Goal: Transaction & Acquisition: Download file/media

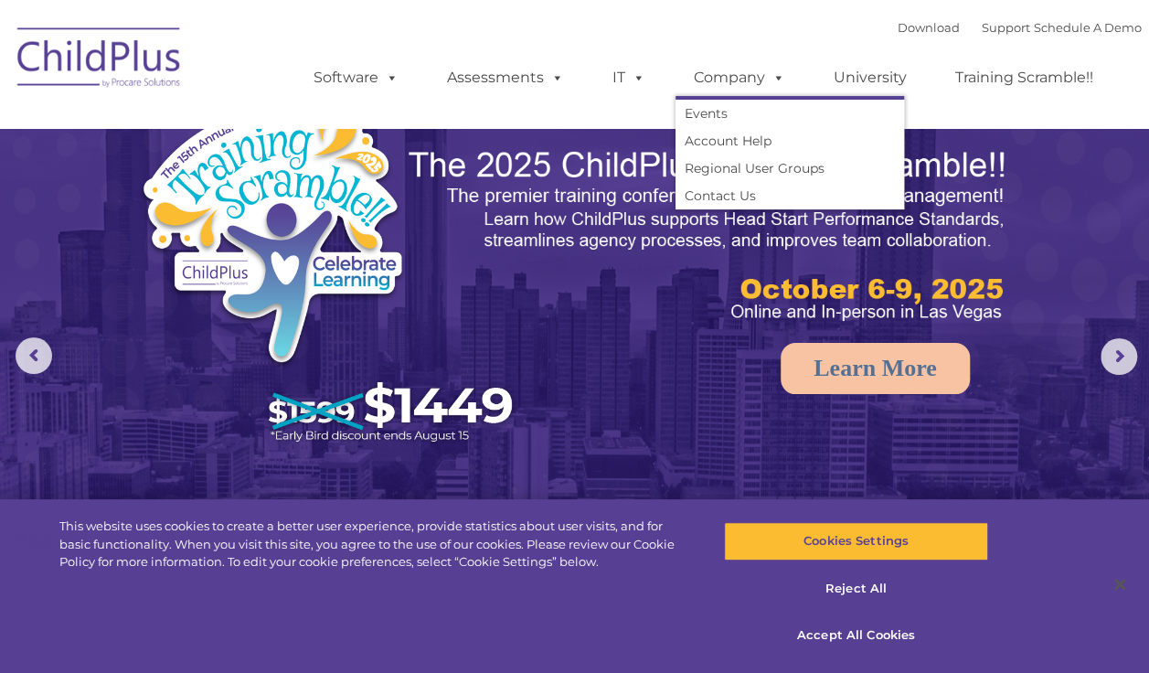
select select "MEDIUM"
click at [638, 84] on span at bounding box center [635, 77] width 20 height 17
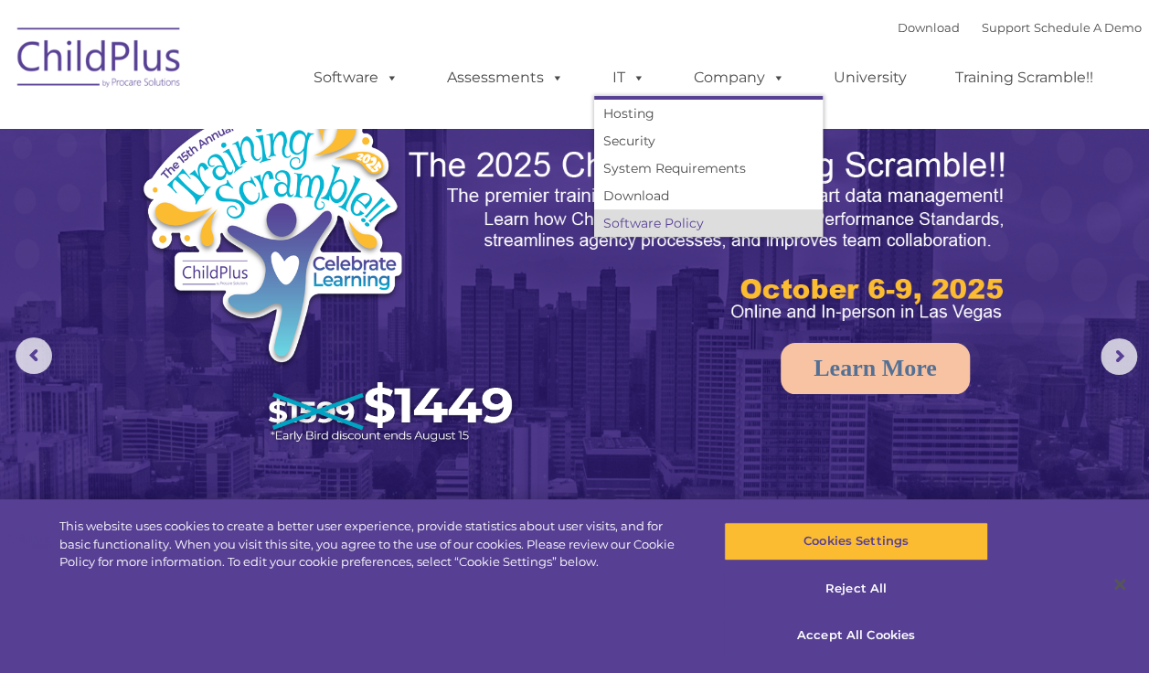
click at [656, 210] on link "Software Policy" at bounding box center [708, 222] width 229 height 27
click at [660, 205] on link "Download" at bounding box center [708, 195] width 229 height 27
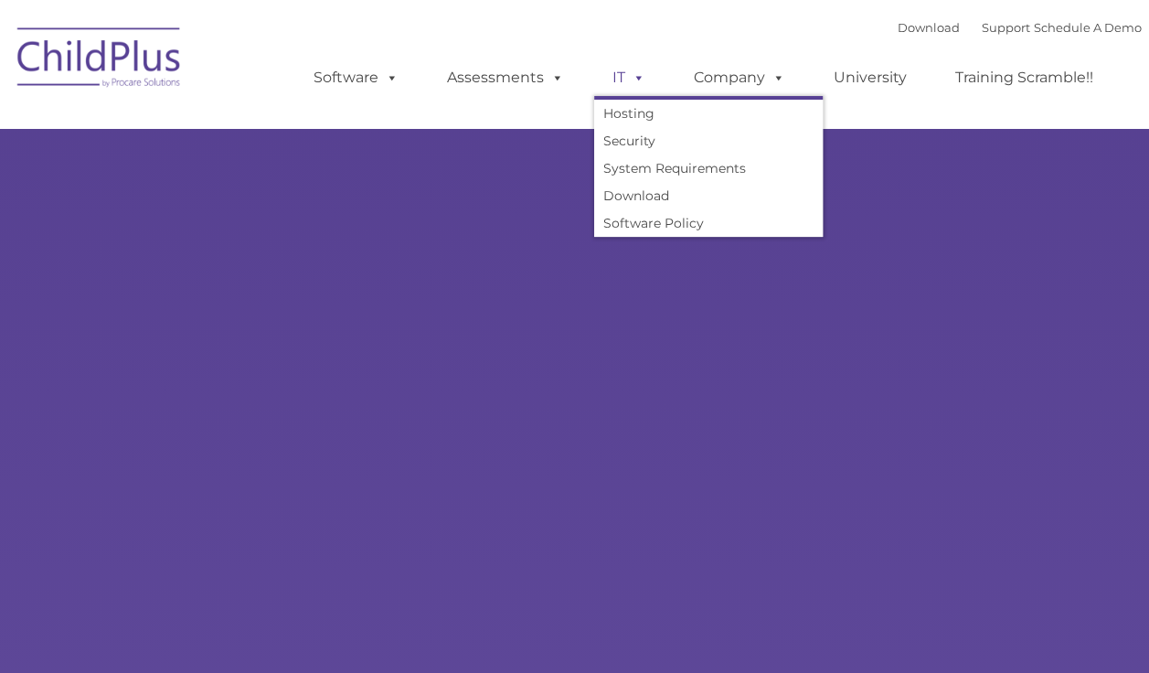
click at [626, 72] on span at bounding box center [635, 77] width 20 height 17
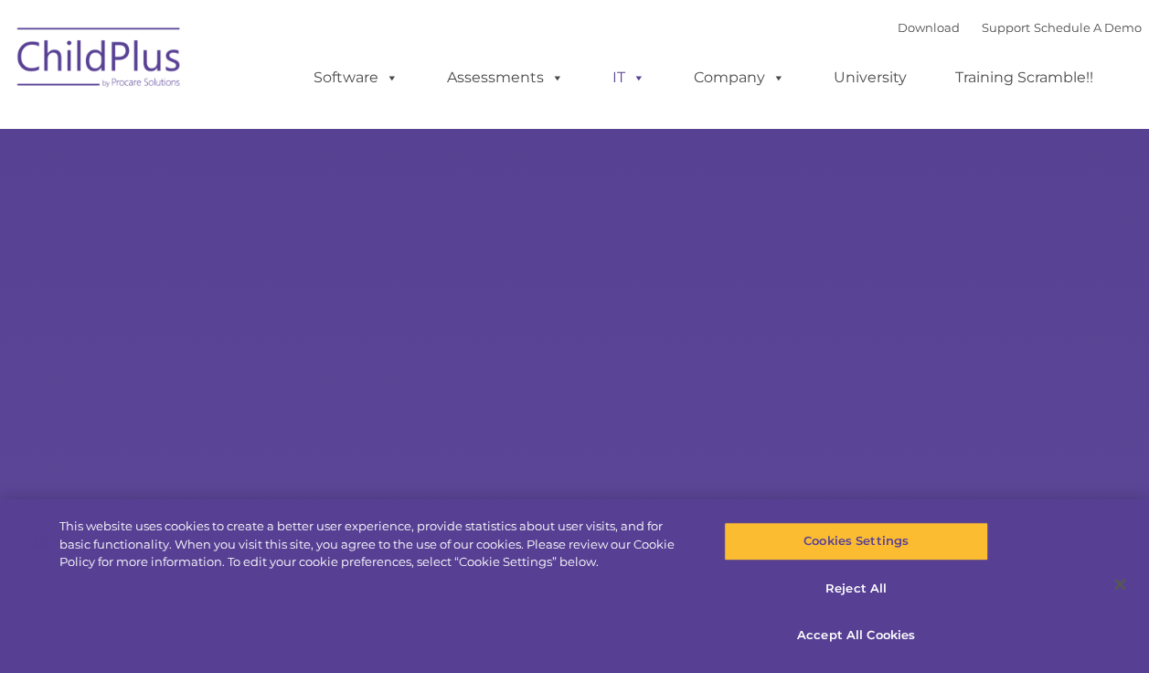
type input ""
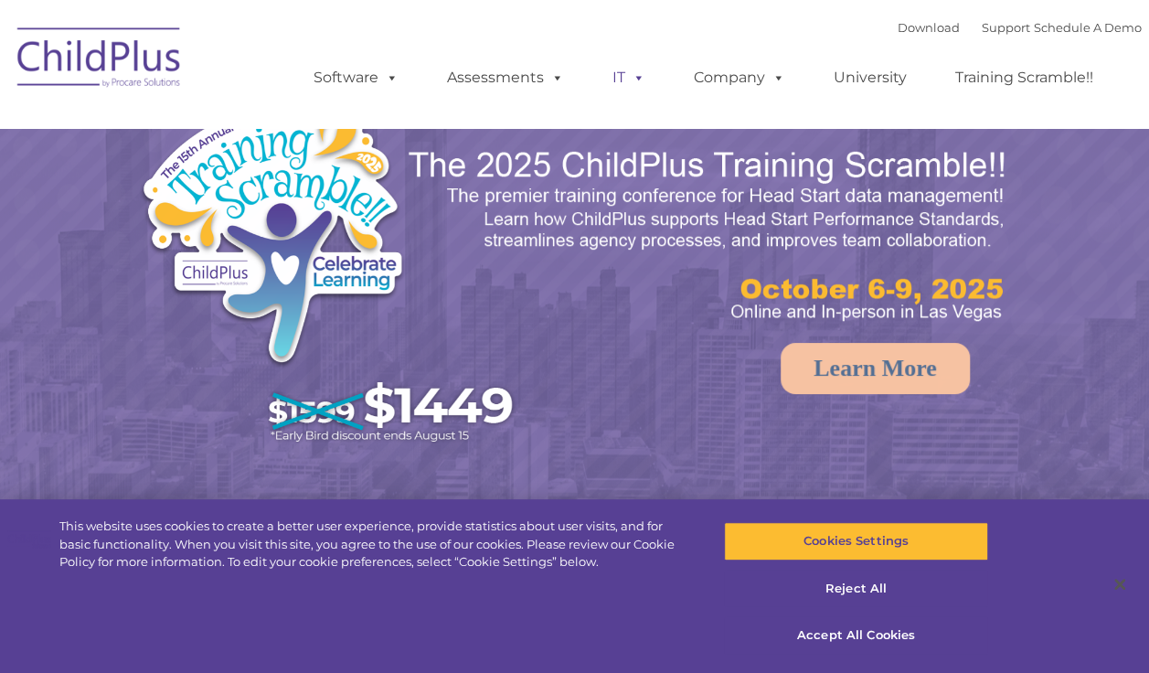
click at [633, 86] on span at bounding box center [635, 77] width 20 height 17
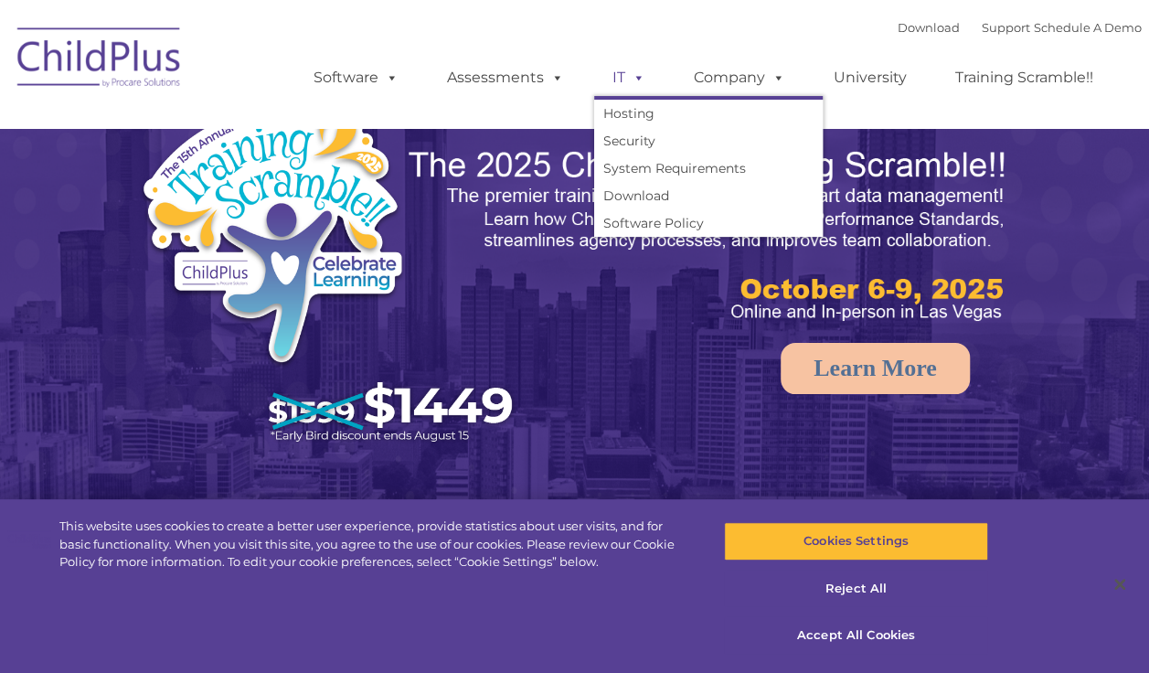
select select "MEDIUM"
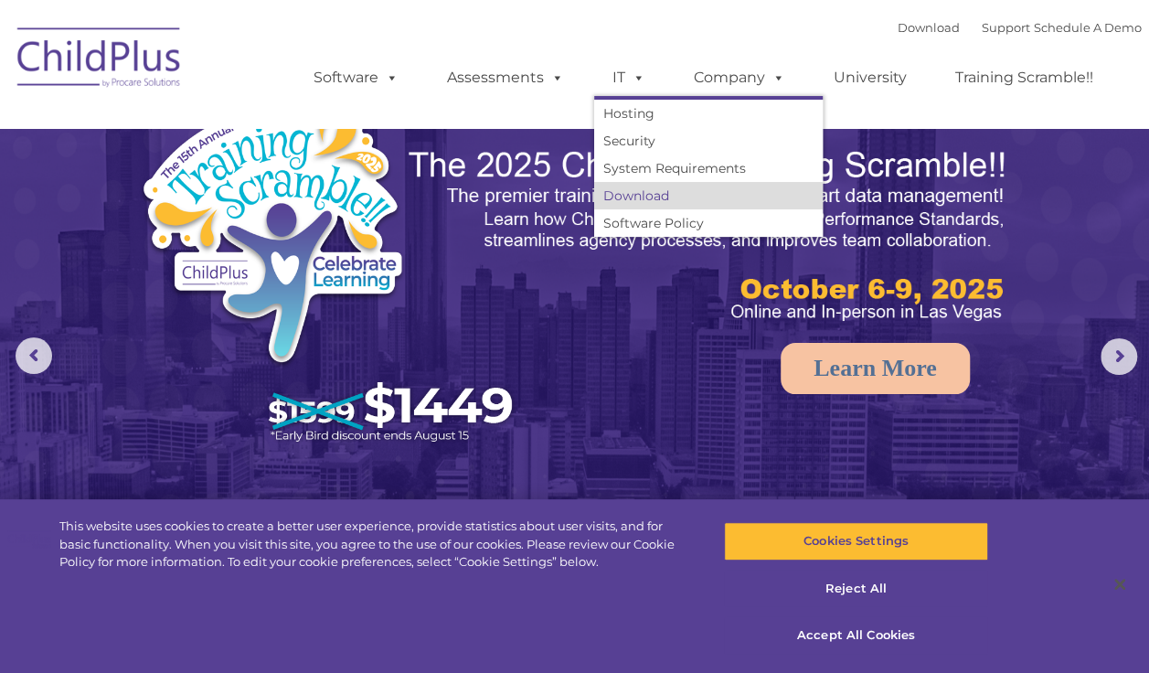
click at [649, 197] on link "Download" at bounding box center [708, 195] width 229 height 27
